Goal: Transaction & Acquisition: Book appointment/travel/reservation

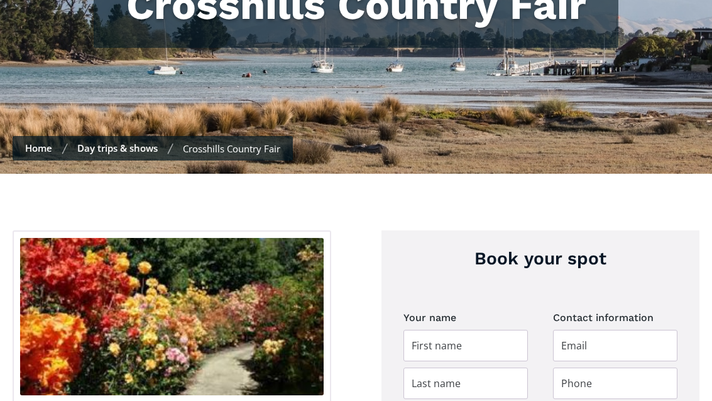
scroll to position [274, 0]
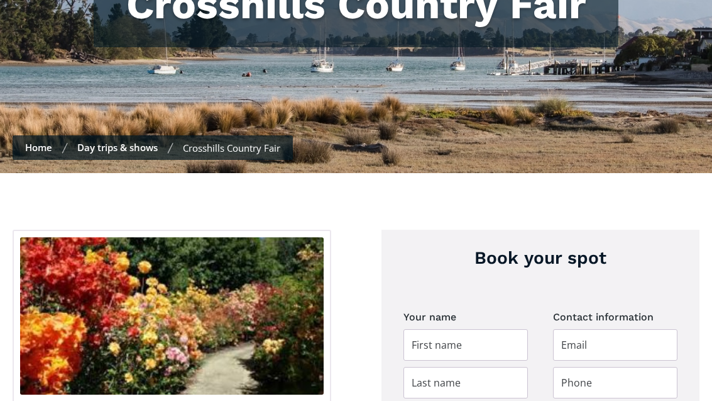
click at [112, 111] on img at bounding box center [356, 19] width 712 height 308
click at [118, 111] on img at bounding box center [356, 19] width 712 height 308
click at [113, 141] on link "Day trips & shows" at bounding box center [117, 147] width 80 height 13
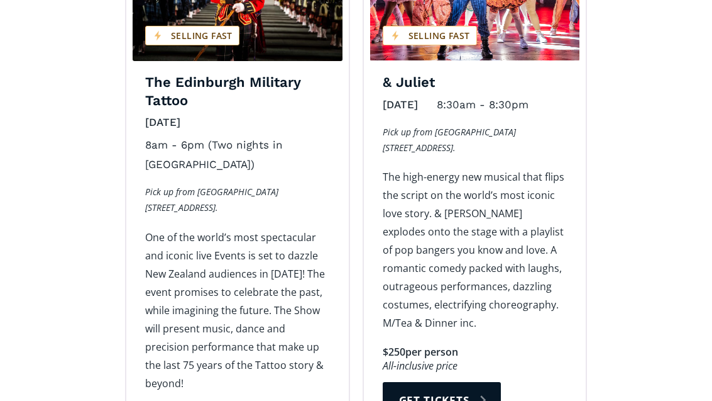
scroll to position [2155, 0]
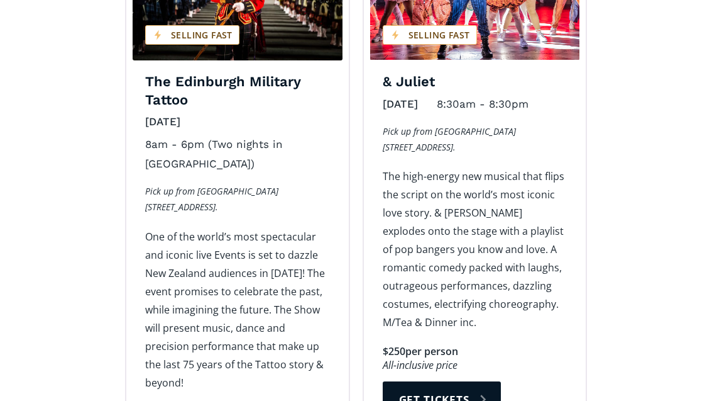
click at [472, 42] on div "Selling fast" at bounding box center [430, 34] width 94 height 19
click at [484, 90] on h4 "& Juliet" at bounding box center [475, 82] width 185 height 18
click at [486, 127] on p "Pick up from Wanganui Racecourse. 211 Ingestre Street." at bounding box center [475, 139] width 185 height 32
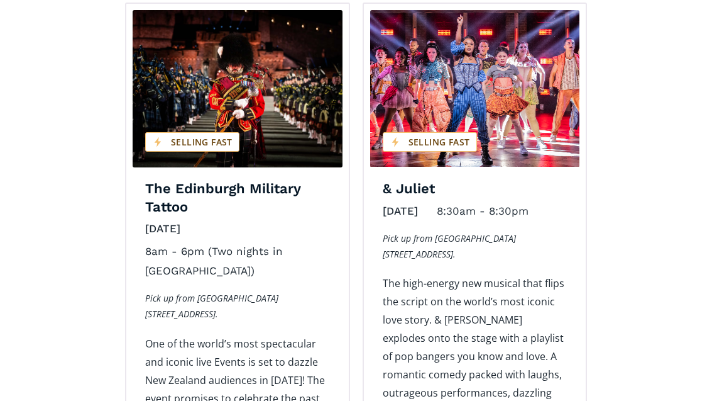
scroll to position [2046, 0]
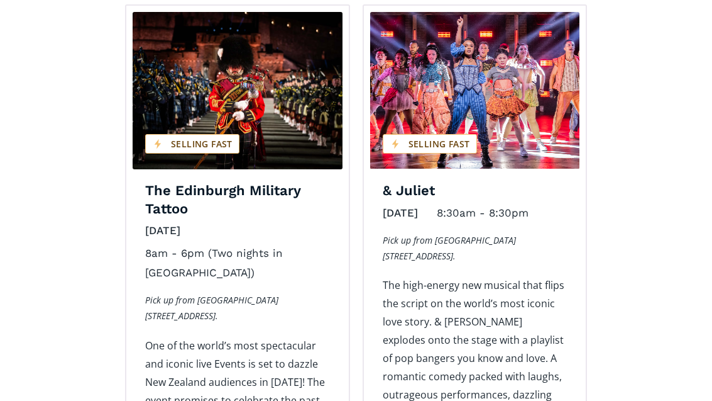
click at [489, 99] on img "Day trips and shows on sale" at bounding box center [475, 90] width 210 height 157
click at [484, 91] on img "Day trips and shows on sale" at bounding box center [475, 90] width 210 height 157
click at [466, 123] on img "Day trips and shows on sale" at bounding box center [475, 90] width 210 height 157
click at [475, 167] on img "Day trips and shows on sale" at bounding box center [475, 90] width 210 height 157
click at [479, 232] on p "Pick up from [GEOGRAPHIC_DATA] [STREET_ADDRESS]." at bounding box center [475, 248] width 185 height 32
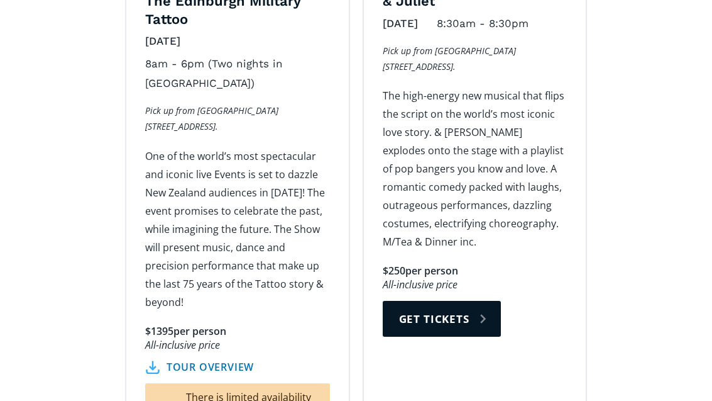
scroll to position [2235, 0]
click at [475, 315] on link "Get tickets" at bounding box center [442, 319] width 118 height 36
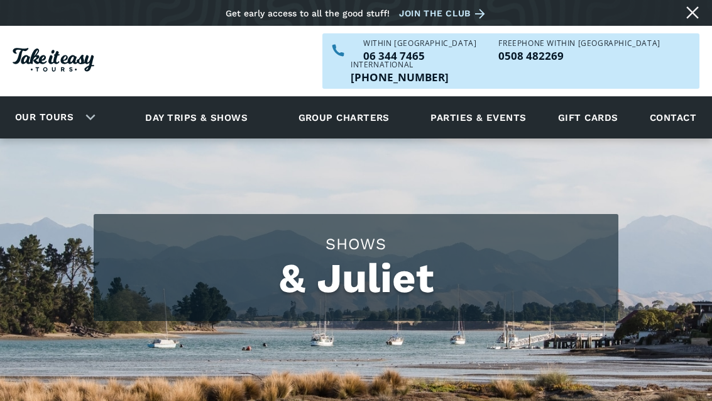
click at [193, 100] on link "Day trips & shows" at bounding box center [197, 117] width 134 height 35
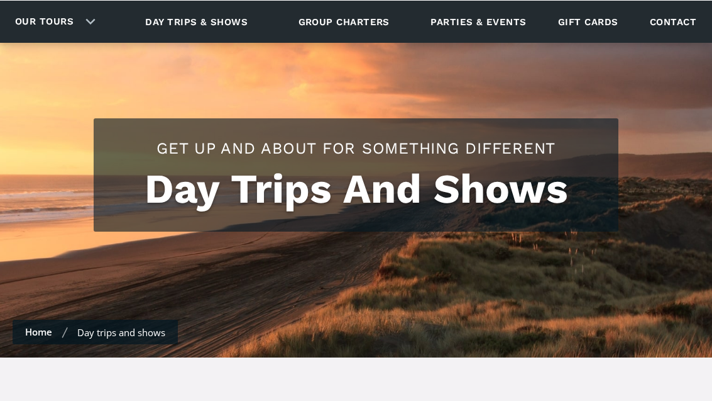
scroll to position [712, 0]
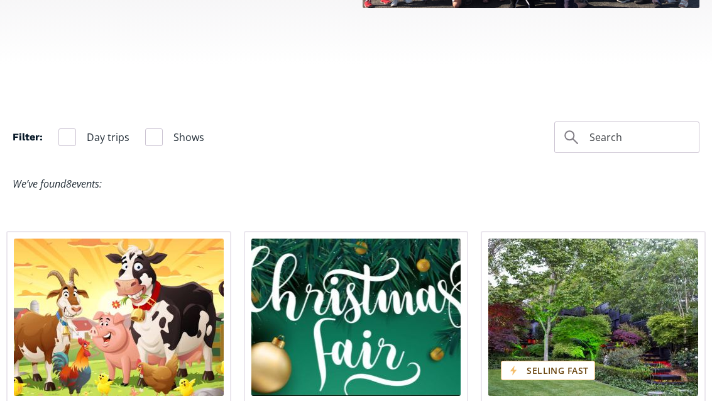
click at [74, 128] on div "Filter" at bounding box center [67, 137] width 18 height 18
click at [67, 133] on input "Day trips" at bounding box center [62, 137] width 8 height 8
checkbox input "true"
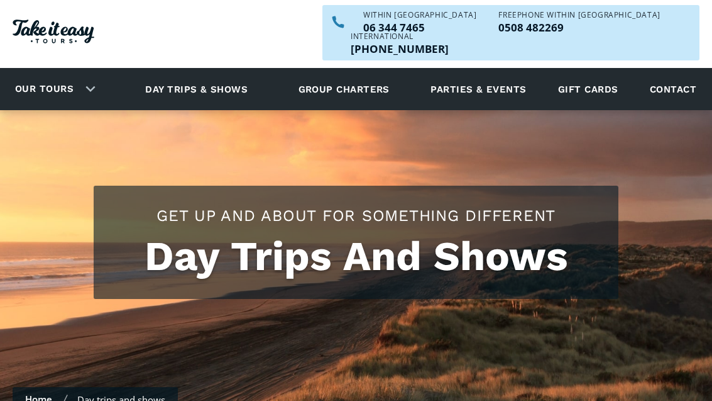
scroll to position [0, 0]
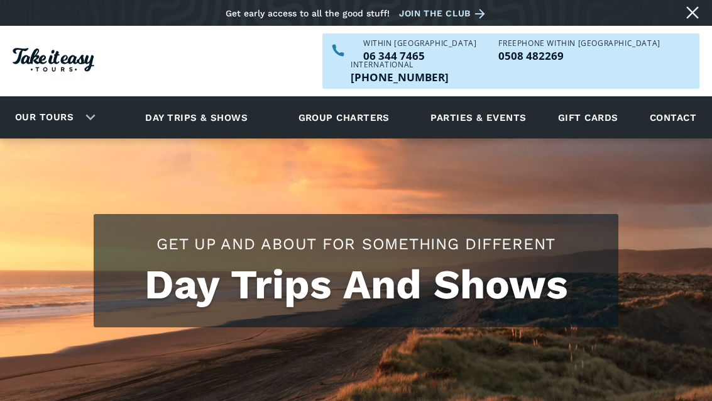
click at [82, 102] on link "Our tours" at bounding box center [44, 117] width 77 height 30
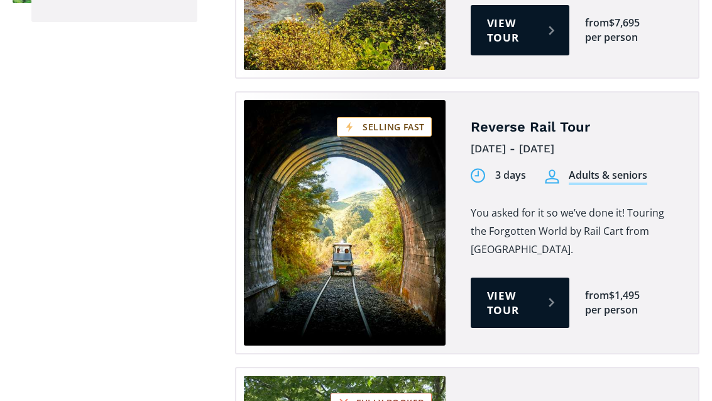
scroll to position [1797, 0]
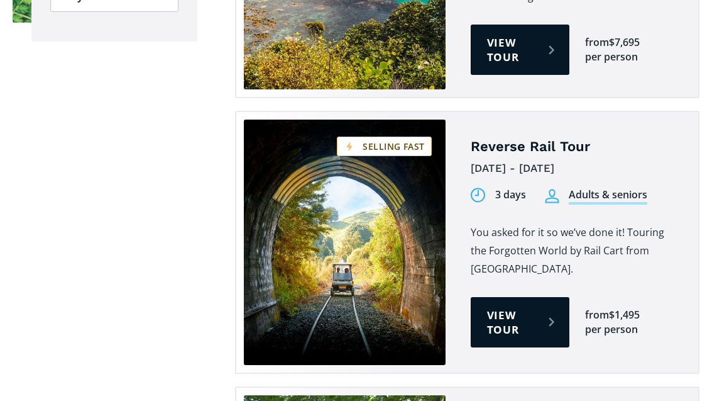
click at [678, 308] on div "from $1,495 per person" at bounding box center [632, 322] width 94 height 29
click at [668, 254] on div "Reverse Rail Tour 20th - 22nd October 2025 3 days Adults & seniors 3 days Stude…" at bounding box center [575, 243] width 209 height 216
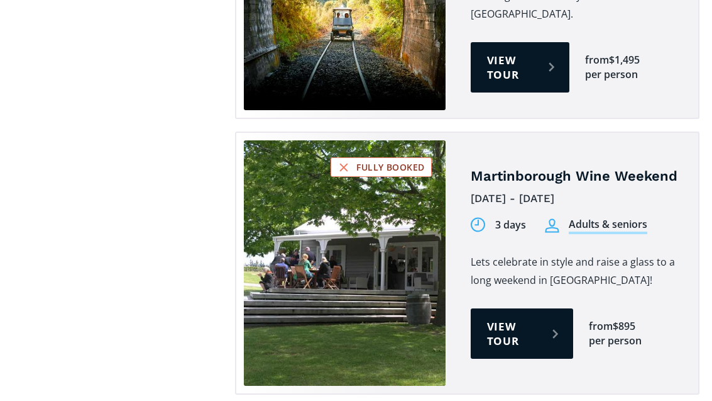
scroll to position [2052, 0]
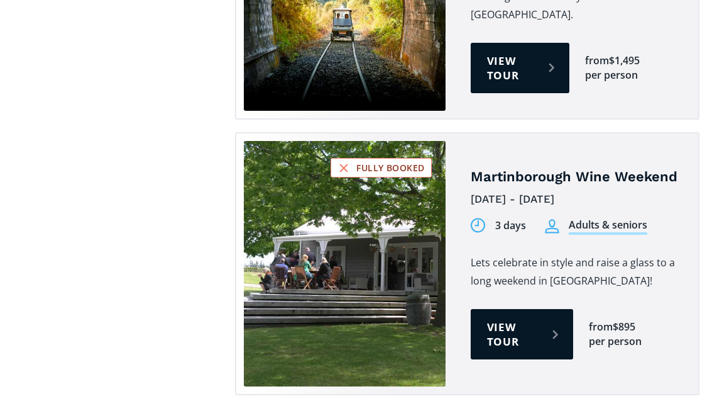
click at [551, 309] on link "View tour" at bounding box center [522, 334] width 102 height 50
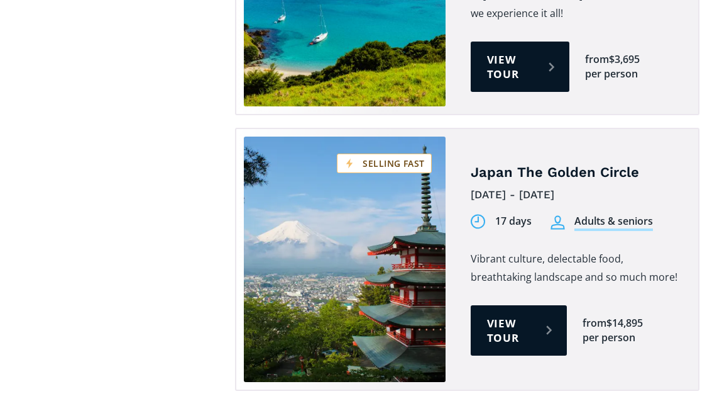
scroll to position [4065, 0]
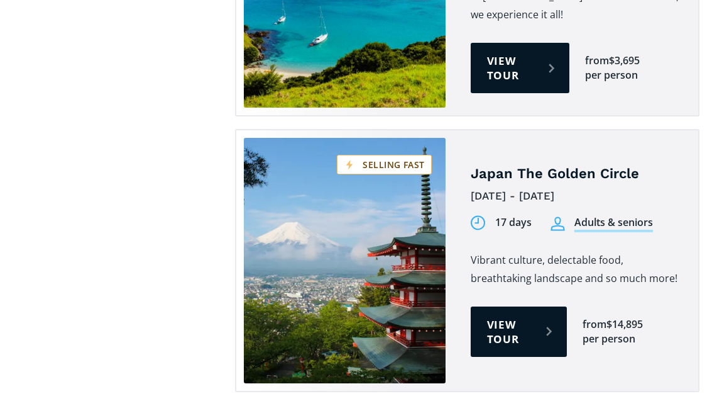
click at [508, 306] on link "View tour" at bounding box center [519, 331] width 96 height 50
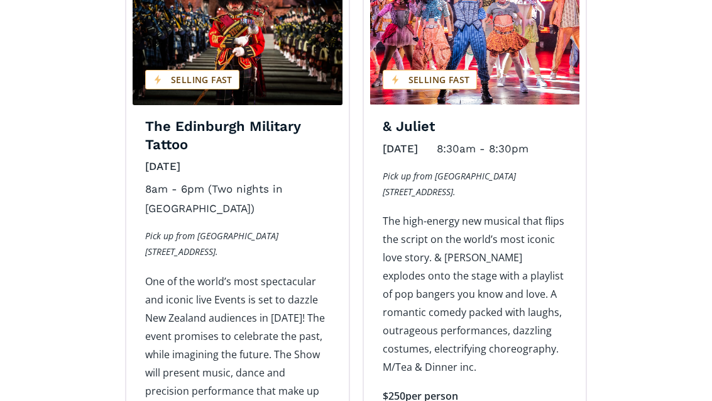
scroll to position [2110, 0]
